Goal: Use online tool/utility: Utilize a website feature to perform a specific function

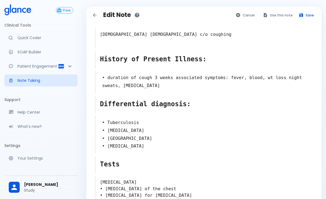
click at [27, 39] on p "Quick Coder" at bounding box center [45, 37] width 56 height 5
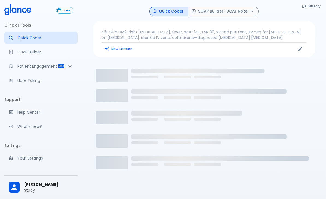
click at [113, 48] on button "New Session" at bounding box center [119, 49] width 34 height 8
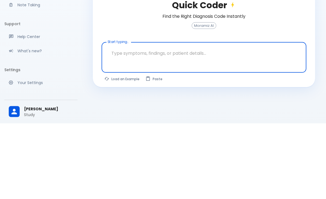
click at [121, 150] on button "Load an Example" at bounding box center [122, 154] width 41 height 8
type textarea "30F, weight loss, [MEDICAL_DATA], [MEDICAL_DATA], HR 121, [MEDICAL_DATA], TSH u…"
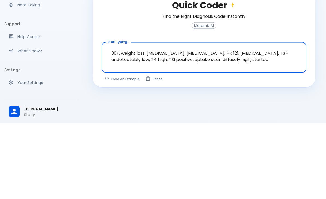
scroll to position [13, 0]
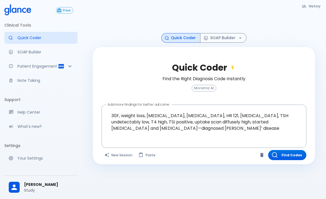
click at [284, 157] on button "Find Codes" at bounding box center [287, 155] width 38 height 10
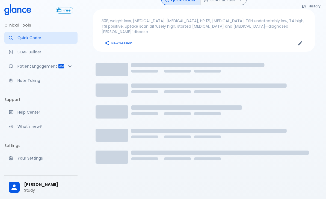
scroll to position [11, 0]
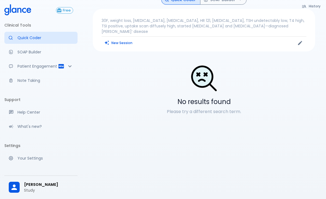
click at [110, 39] on button "New Session" at bounding box center [119, 43] width 34 height 8
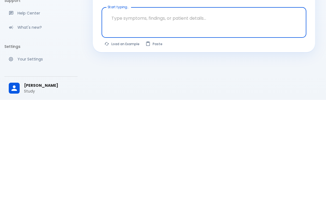
click at [113, 139] on button "Load an Example" at bounding box center [122, 143] width 41 height 8
type textarea "45F with DM2, right [MEDICAL_DATA], fever, WBC 14K, ESR 80, wound purulent, XR …"
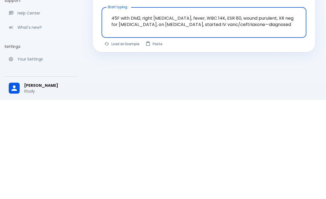
scroll to position [13, 0]
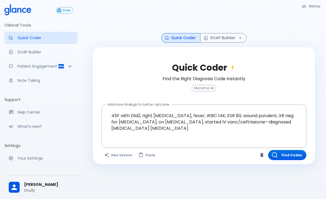
click at [284, 160] on button "Find Codes" at bounding box center [287, 155] width 38 height 10
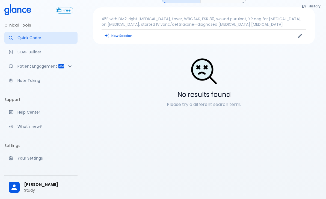
scroll to position [0, 0]
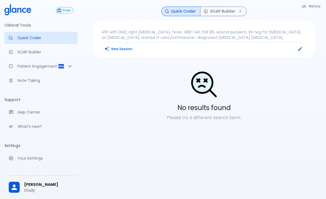
click at [113, 49] on button "New Session" at bounding box center [119, 49] width 34 height 8
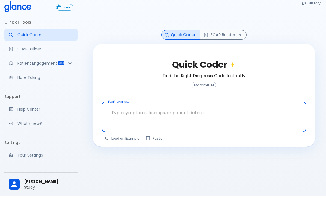
scroll to position [13, 0]
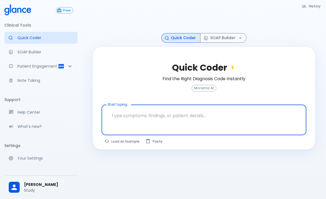
click at [122, 145] on button "Load an Example" at bounding box center [122, 141] width 41 height 8
type textarea "30F, weight loss, [MEDICAL_DATA], [MEDICAL_DATA], HR 121, [MEDICAL_DATA], TSH u…"
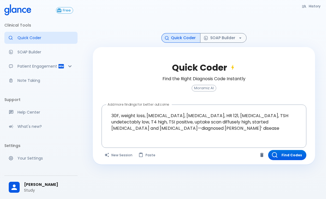
click at [290, 154] on button "Find Codes" at bounding box center [287, 155] width 38 height 10
